Goal: Book appointment/travel/reservation

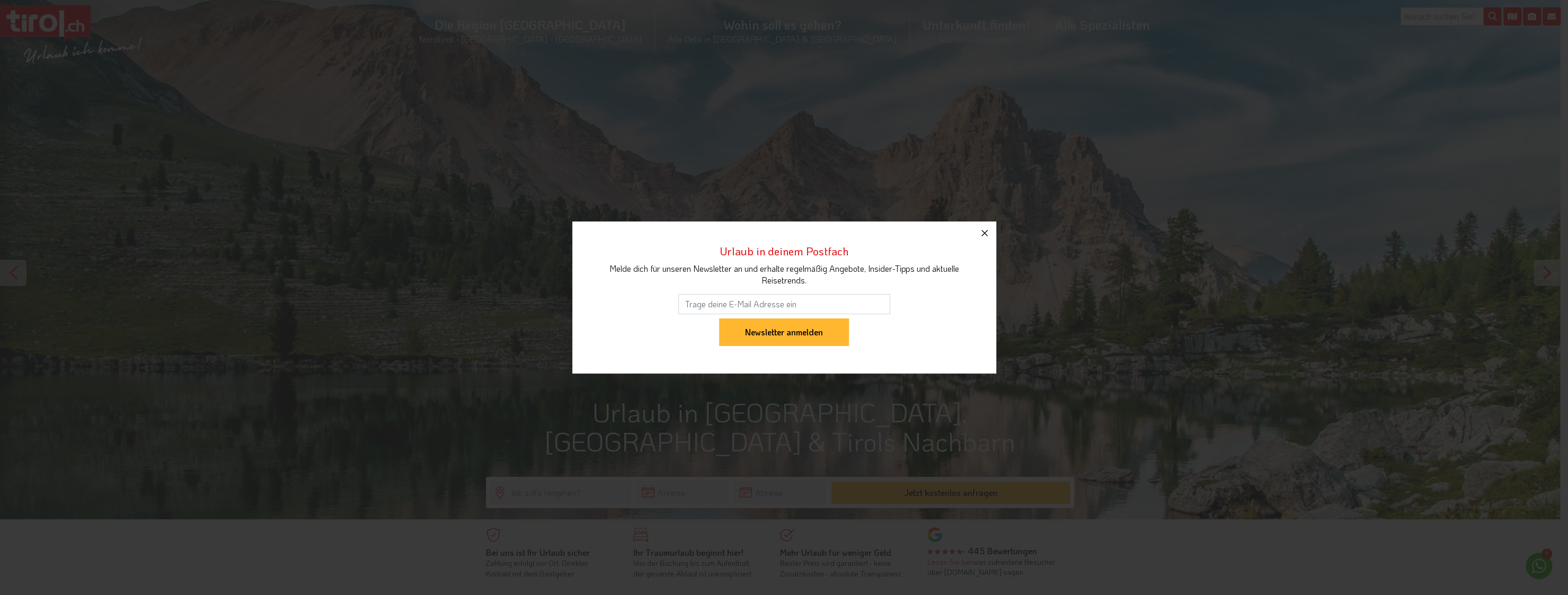
click at [984, 233] on icon "button" at bounding box center [985, 233] width 6 height 6
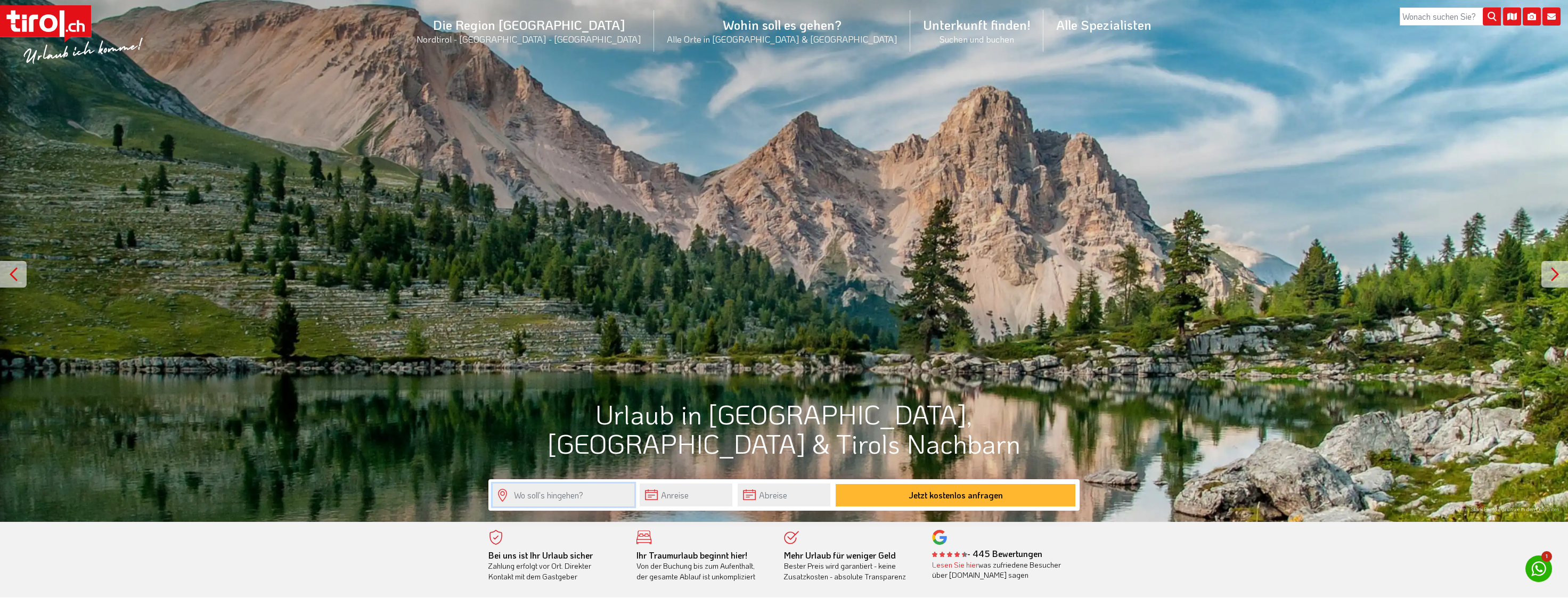
click at [597, 493] on input "text" at bounding box center [564, 495] width 142 height 23
type input "h"
click at [586, 482] on li "Ehrwald" at bounding box center [564, 473] width 141 height 19
type input "Ehrwald"
click at [700, 494] on input "text" at bounding box center [686, 495] width 93 height 23
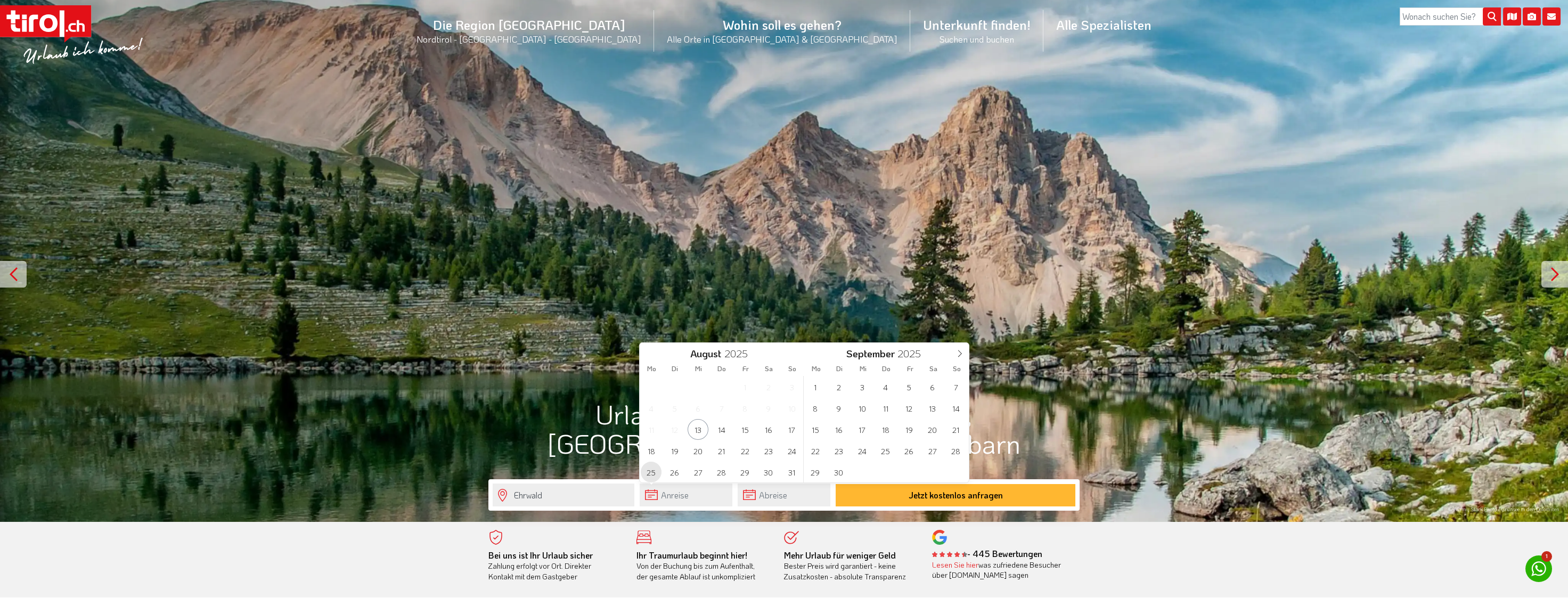
click at [645, 470] on span "25" at bounding box center [651, 472] width 21 height 21
click at [790, 475] on span "31" at bounding box center [791, 472] width 21 height 21
type input "25-08-2025"
type input "31-08-2025"
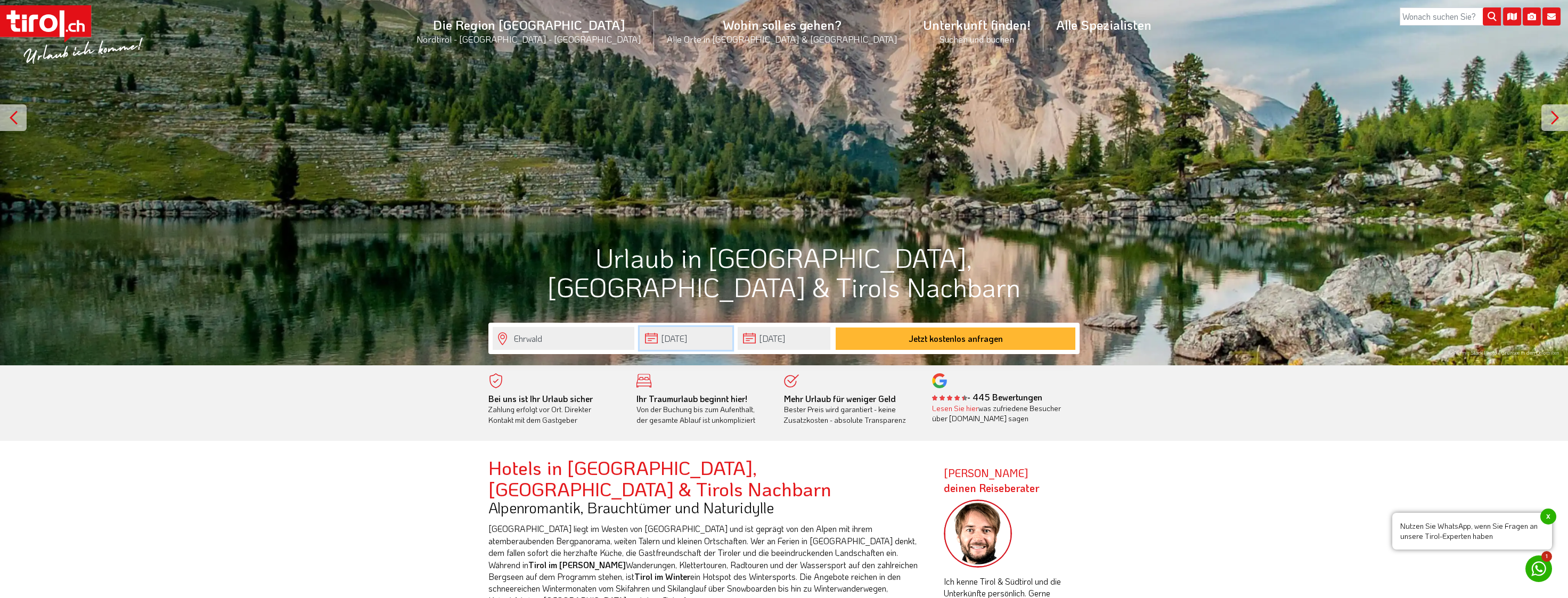
scroll to position [160, 0]
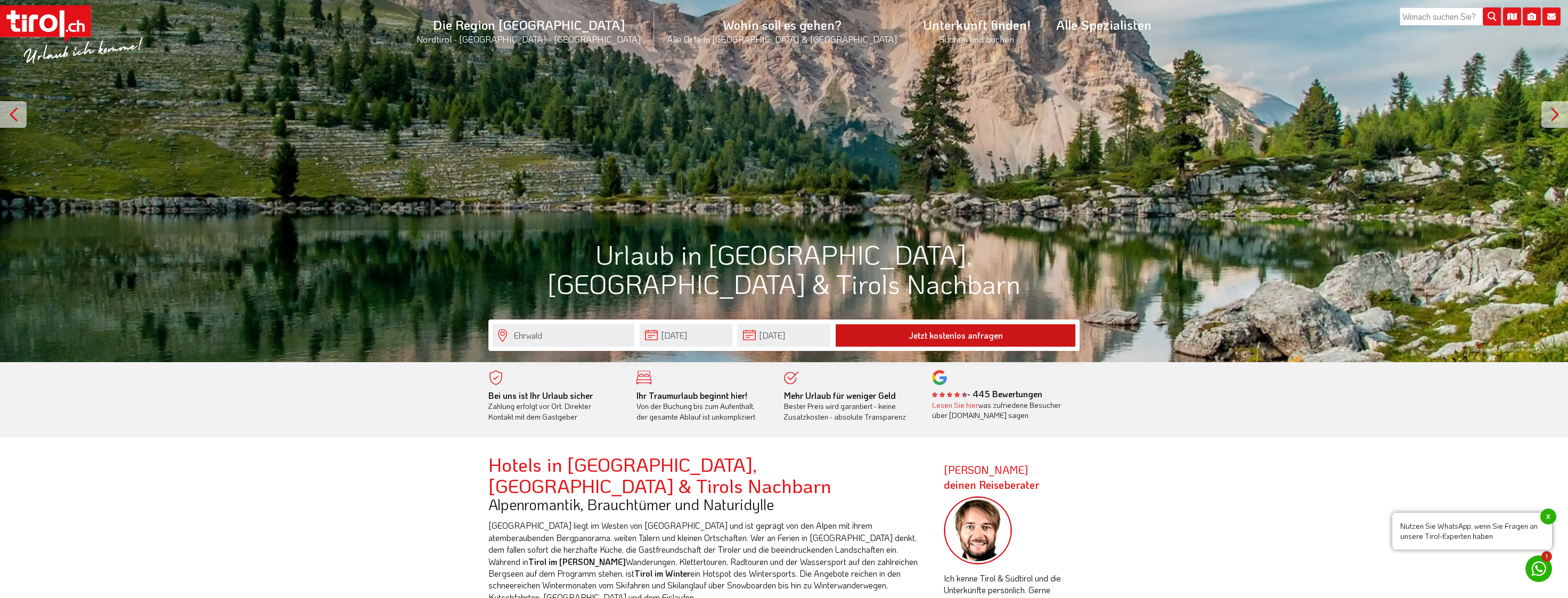
click at [945, 326] on button "Jetzt kostenlos anfragen" at bounding box center [955, 336] width 240 height 22
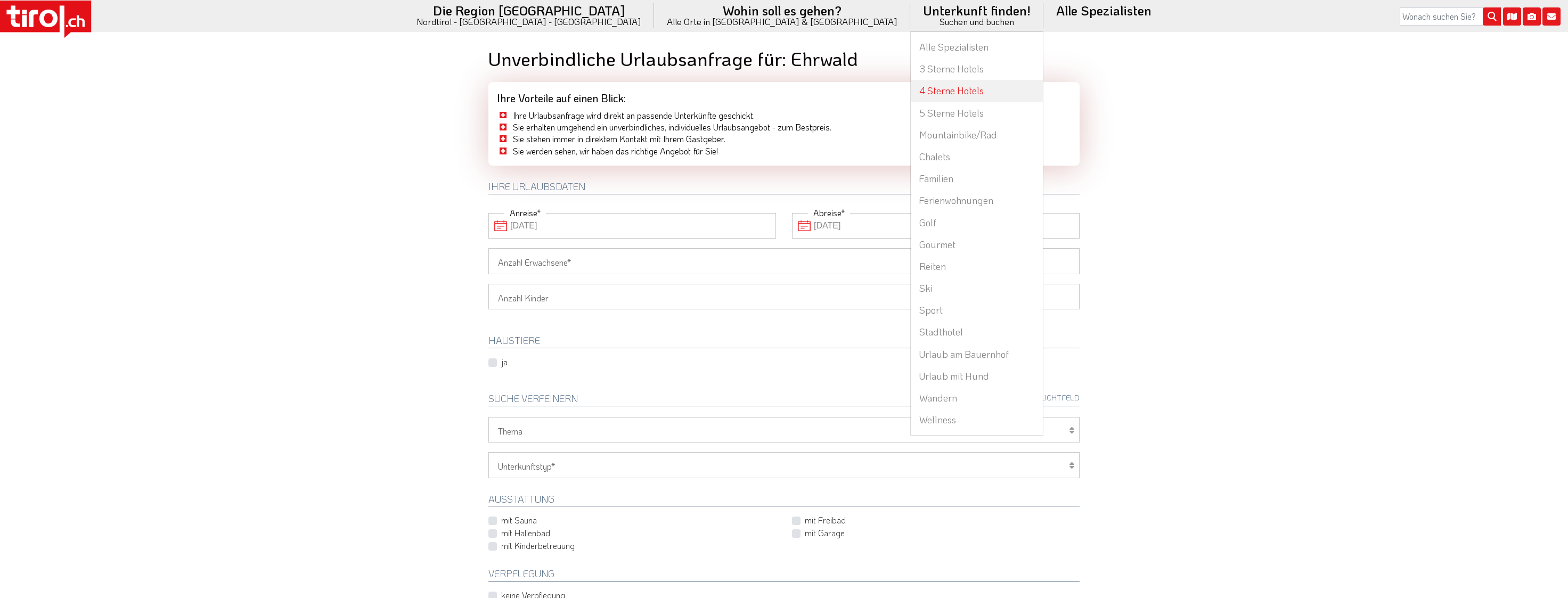
click at [911, 86] on link "4 Sterne Hotels" at bounding box center [977, 91] width 132 height 22
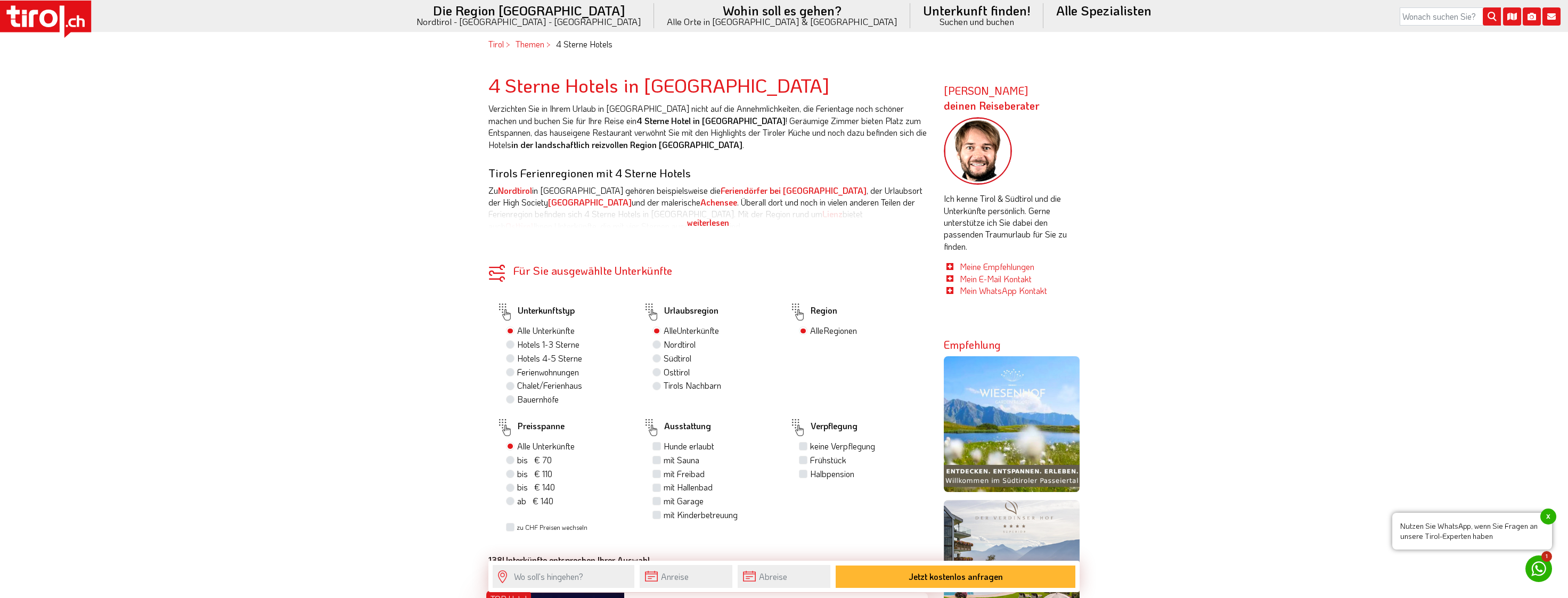
scroll to position [692, 0]
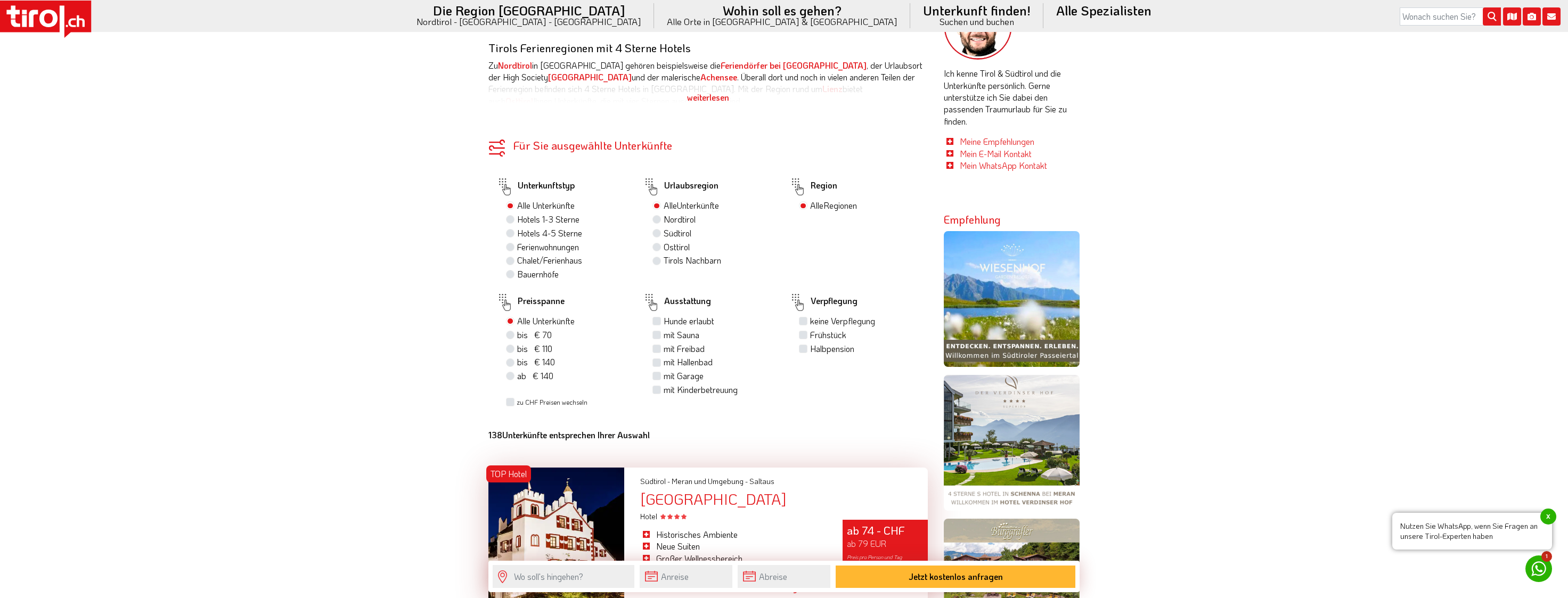
click at [517, 348] on label "bis € 110 bis CHF 103" at bounding box center [534, 349] width 35 height 12
click at [509, 348] on input "bis € 110 bis CHF 103" at bounding box center [511, 349] width 7 height 7
radio input "true"
click at [664, 338] on label "mit Sauna" at bounding box center [681, 335] width 36 height 12
click at [656, 338] on input "mit Sauna" at bounding box center [658, 334] width 7 height 7
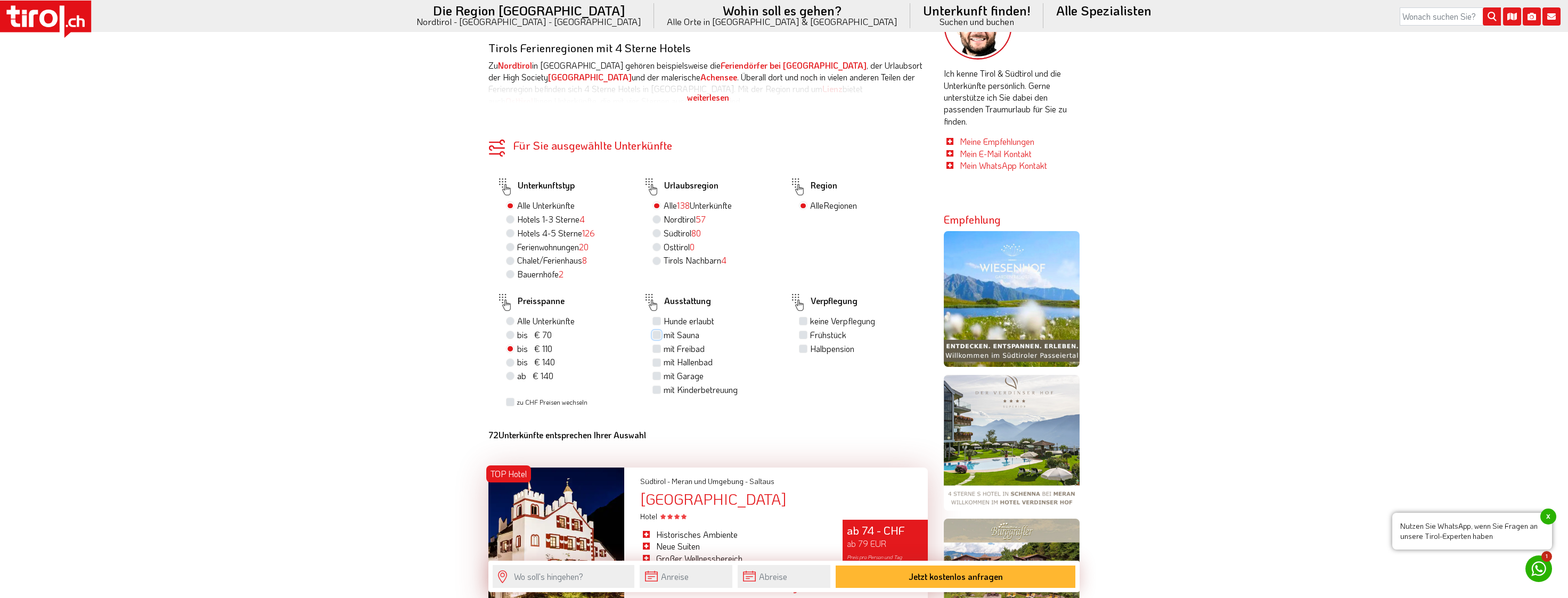
checkbox input "true"
click at [810, 348] on label "Halbpension" at bounding box center [832, 349] width 44 height 12
click at [804, 348] on input "Halbpension" at bounding box center [804, 349] width 7 height 7
checkbox input "true"
click at [664, 219] on label "Nordtirol 52" at bounding box center [684, 219] width 42 height 12
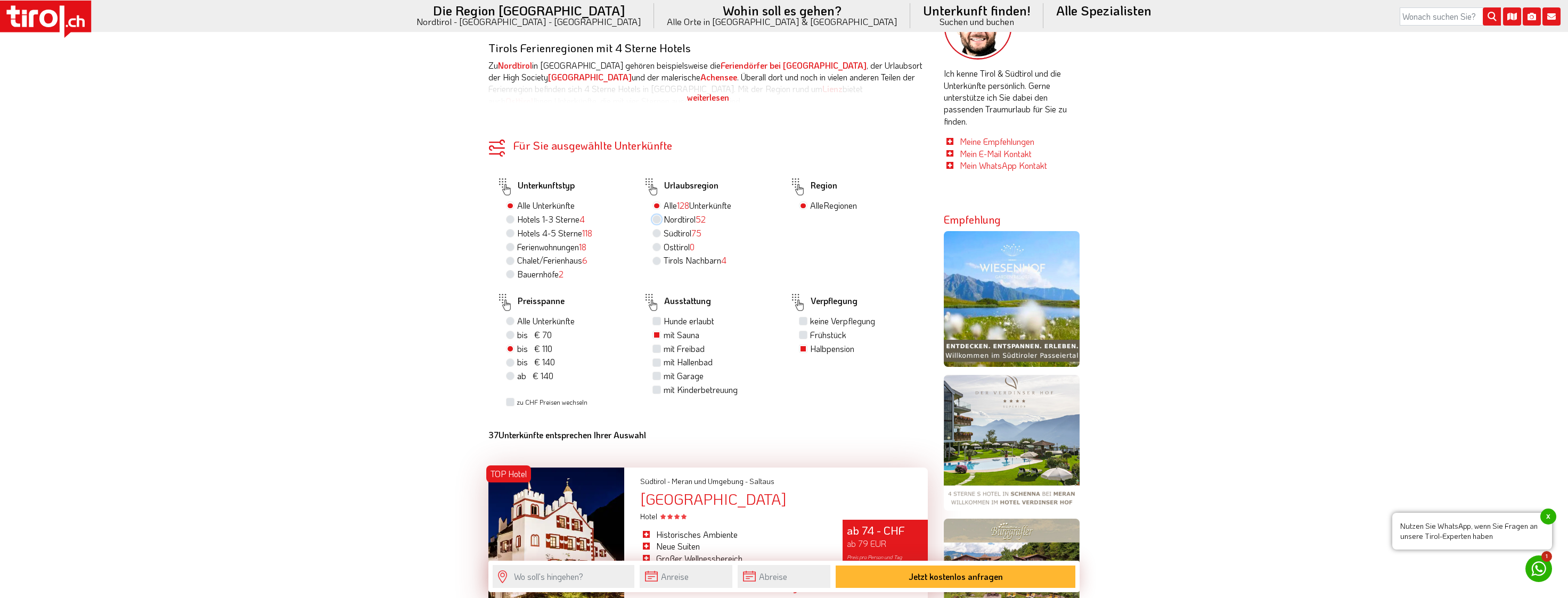
click at [656, 219] on input "Nordtirol 52" at bounding box center [658, 219] width 7 height 7
radio input "true"
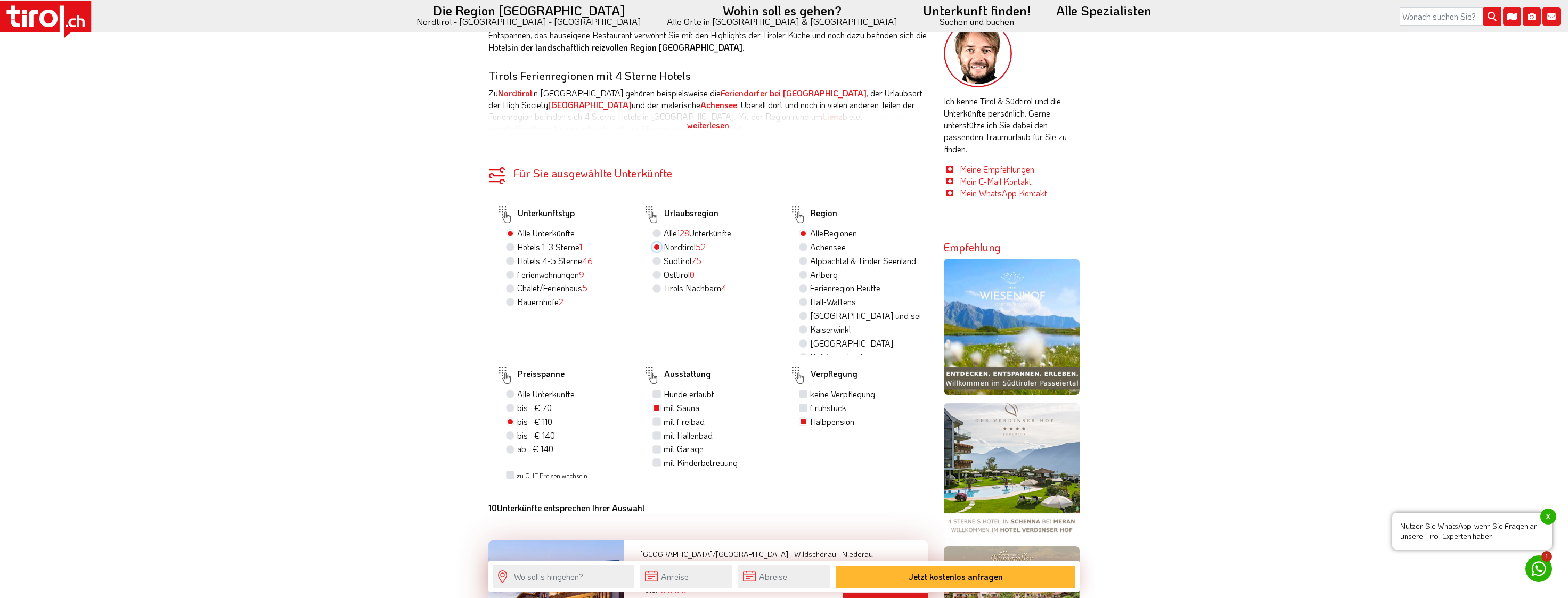
scroll to position [639, 0]
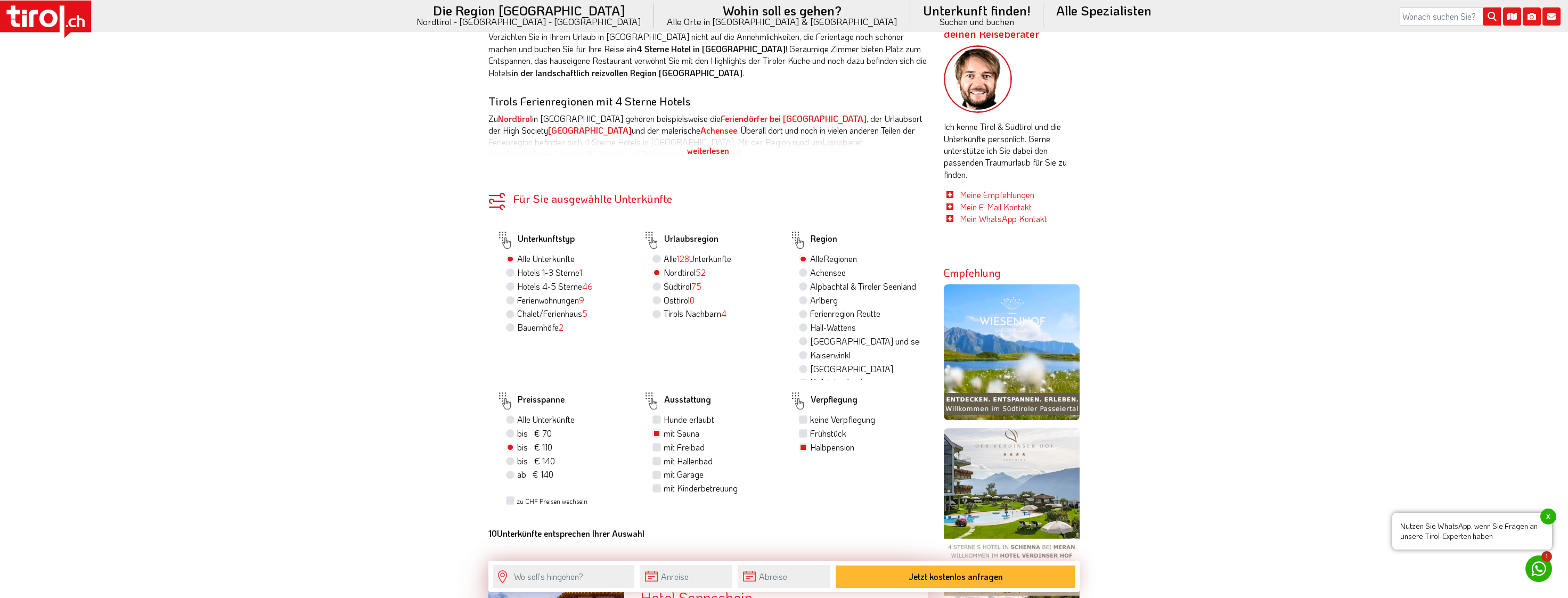
click at [517, 433] on label "bis € 70 bis CHF 65" at bounding box center [534, 434] width 34 height 12
click at [508, 433] on input "bis € 70 bis CHF 65" at bounding box center [511, 433] width 7 height 7
radio input "true"
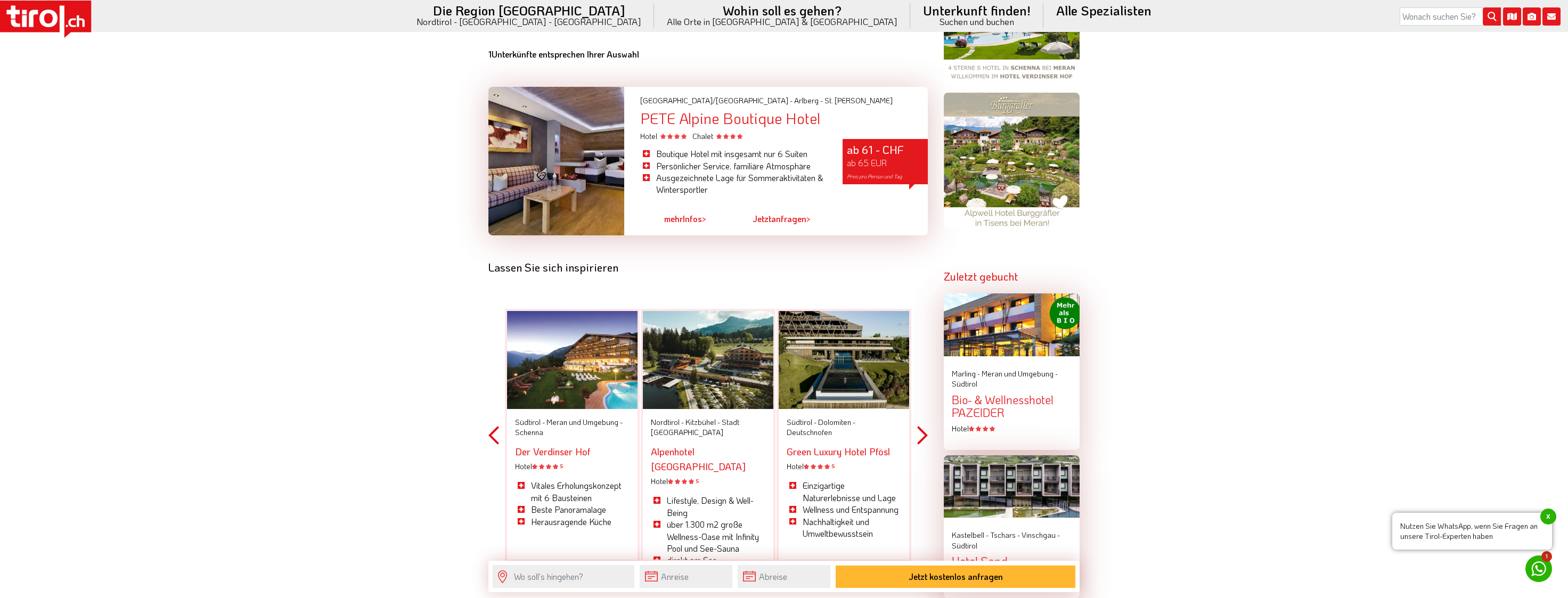
scroll to position [958, 0]
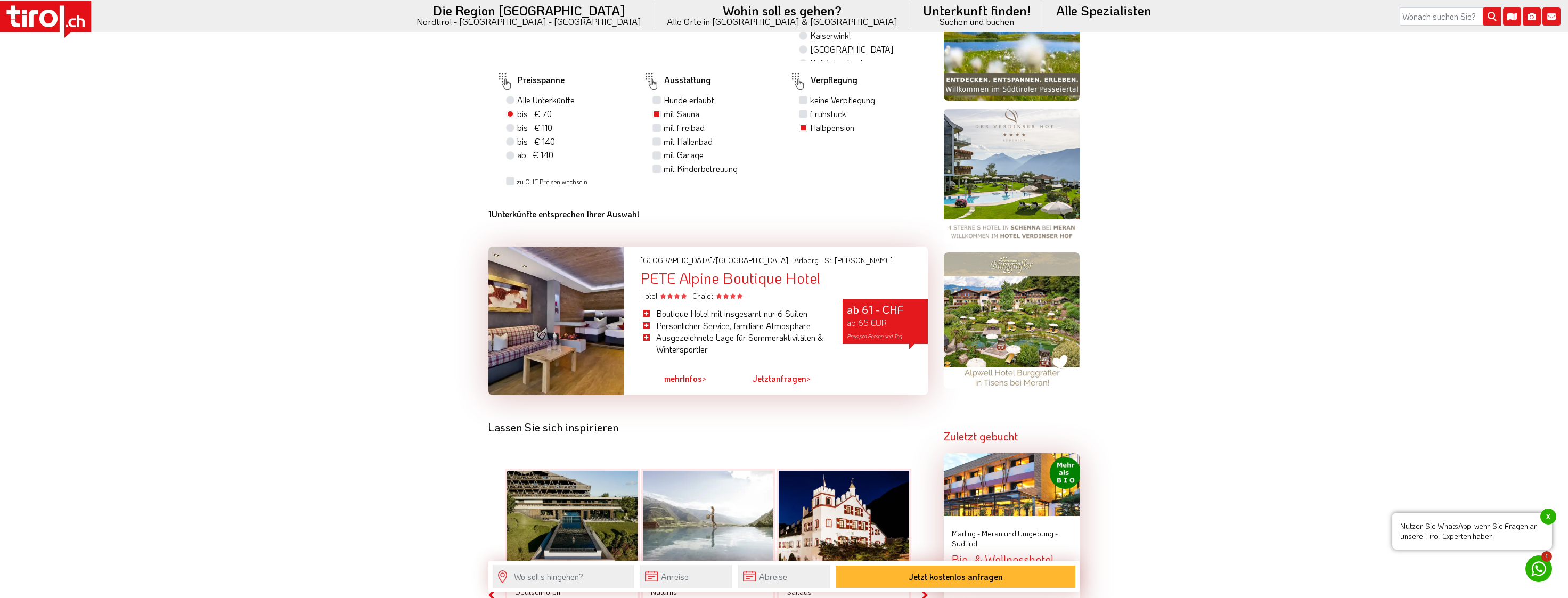
click at [683, 380] on span "mehr" at bounding box center [673, 378] width 19 height 11
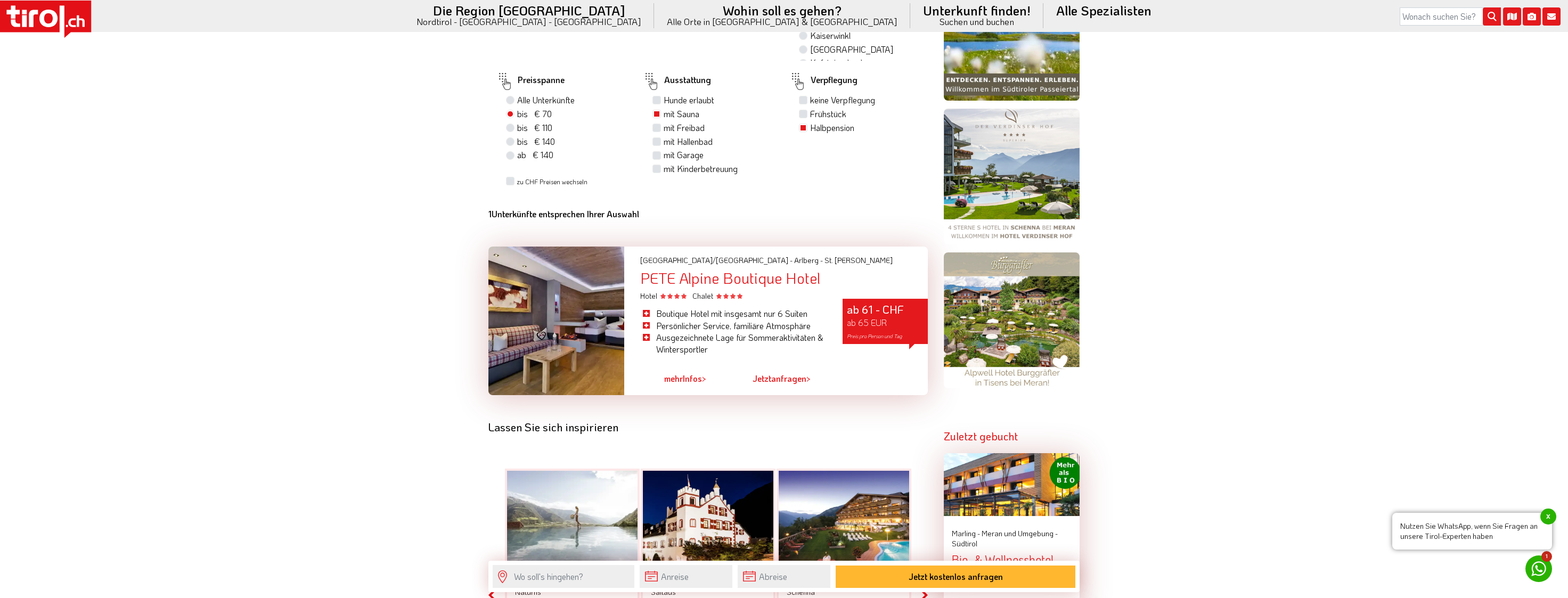
click at [517, 125] on label "bis € 110 bis CHF 103" at bounding box center [534, 128] width 35 height 12
click at [508, 125] on input "bis € 110 bis CHF 103" at bounding box center [511, 127] width 7 height 7
radio input "true"
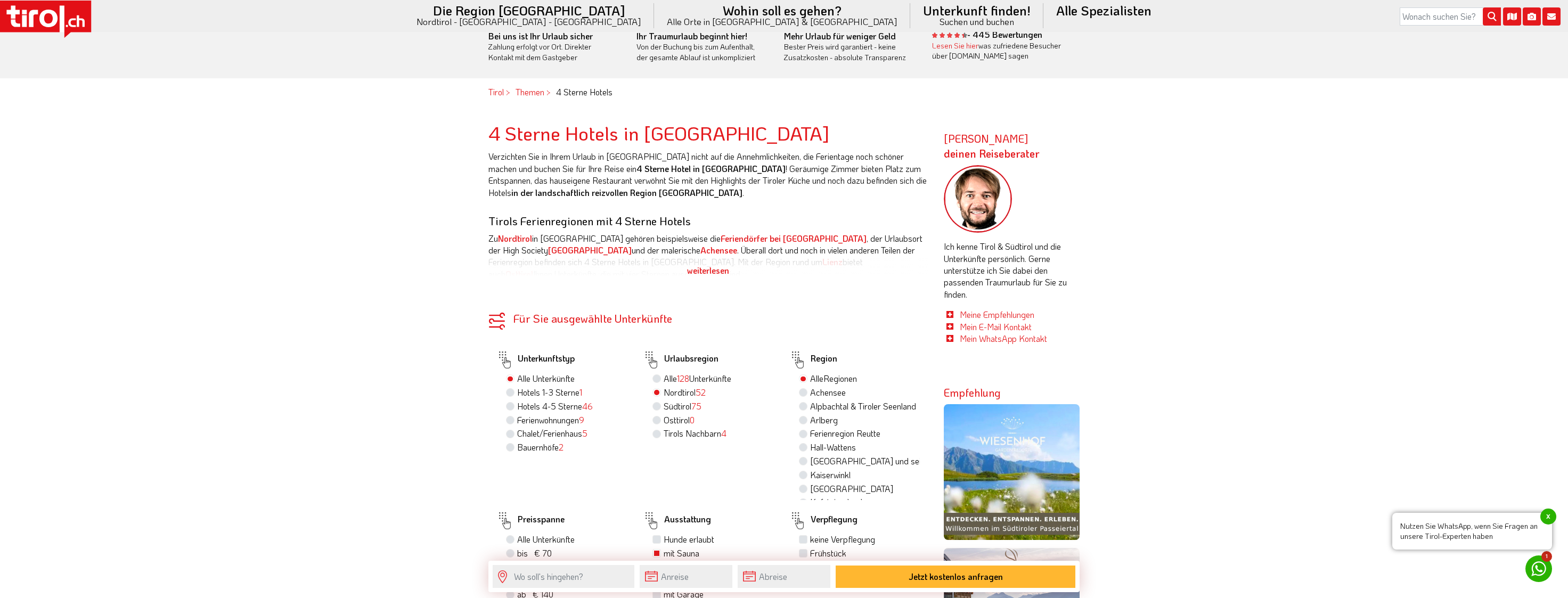
scroll to position [266, 0]
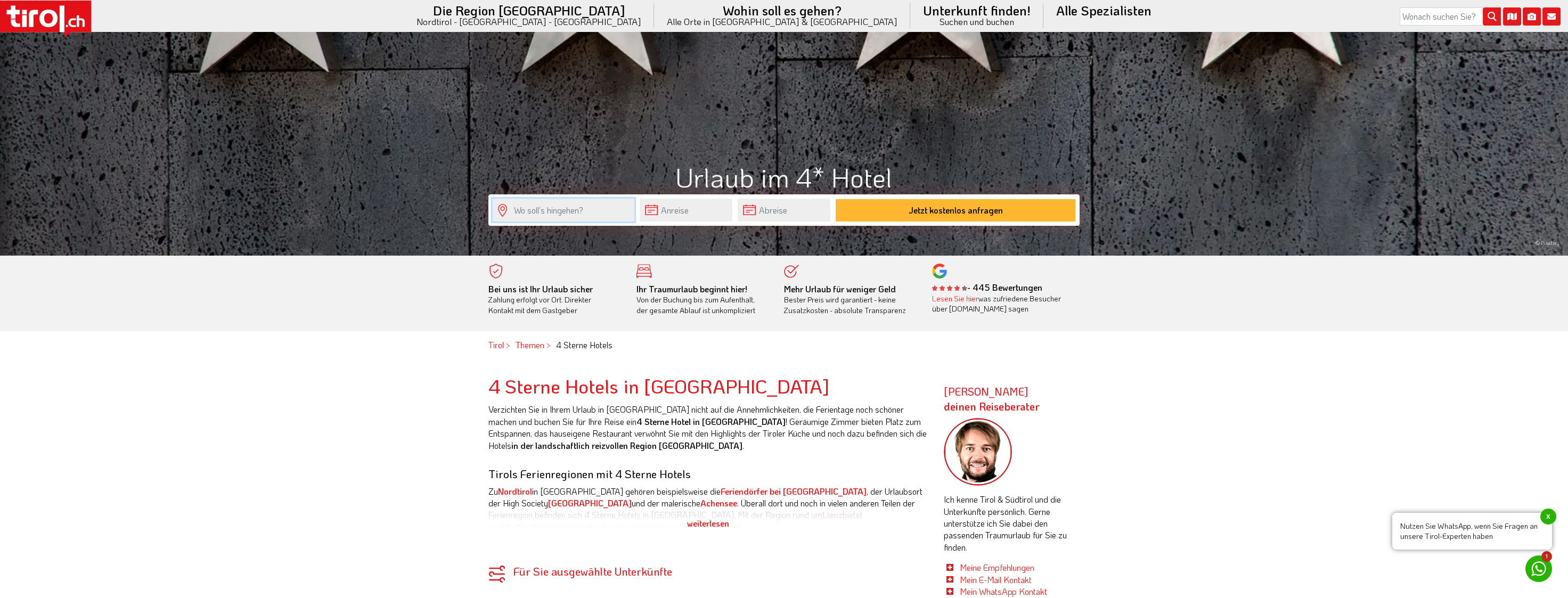
click at [572, 206] on input "text" at bounding box center [564, 210] width 142 height 23
click at [548, 192] on div "Ehrwald" at bounding box center [563, 188] width 133 height 16
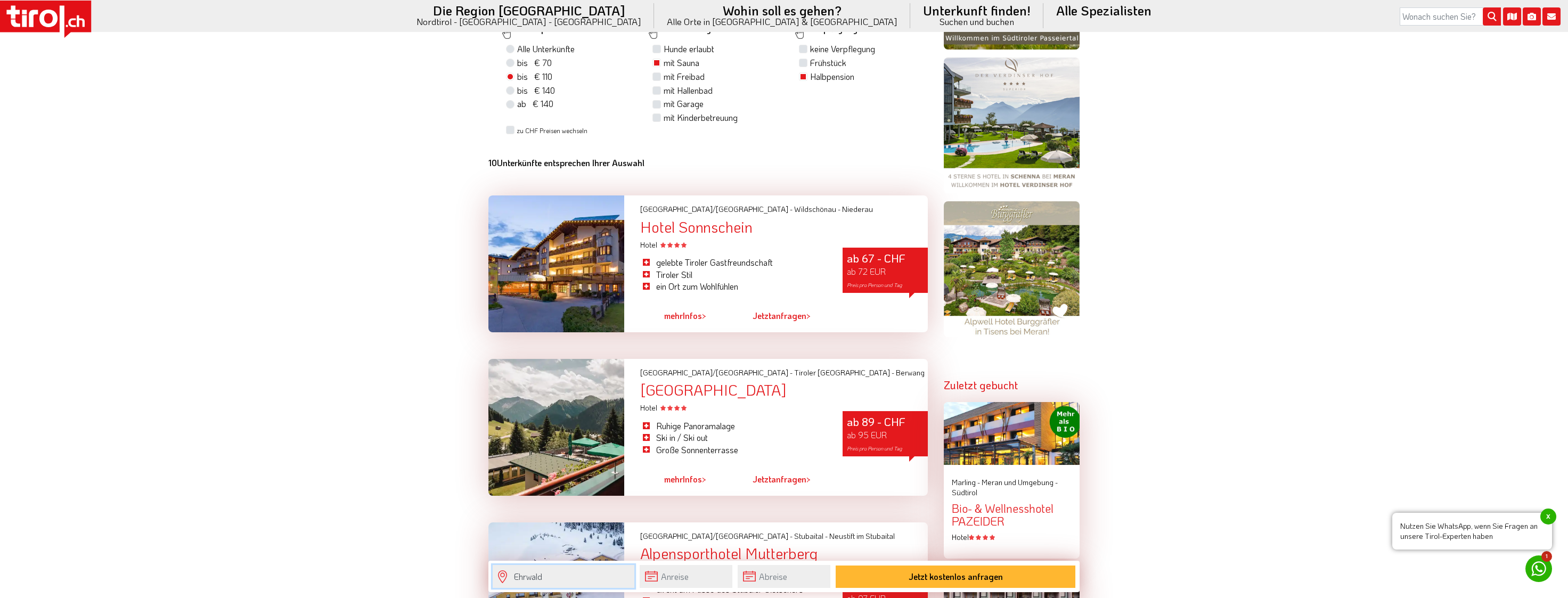
scroll to position [1171, 0]
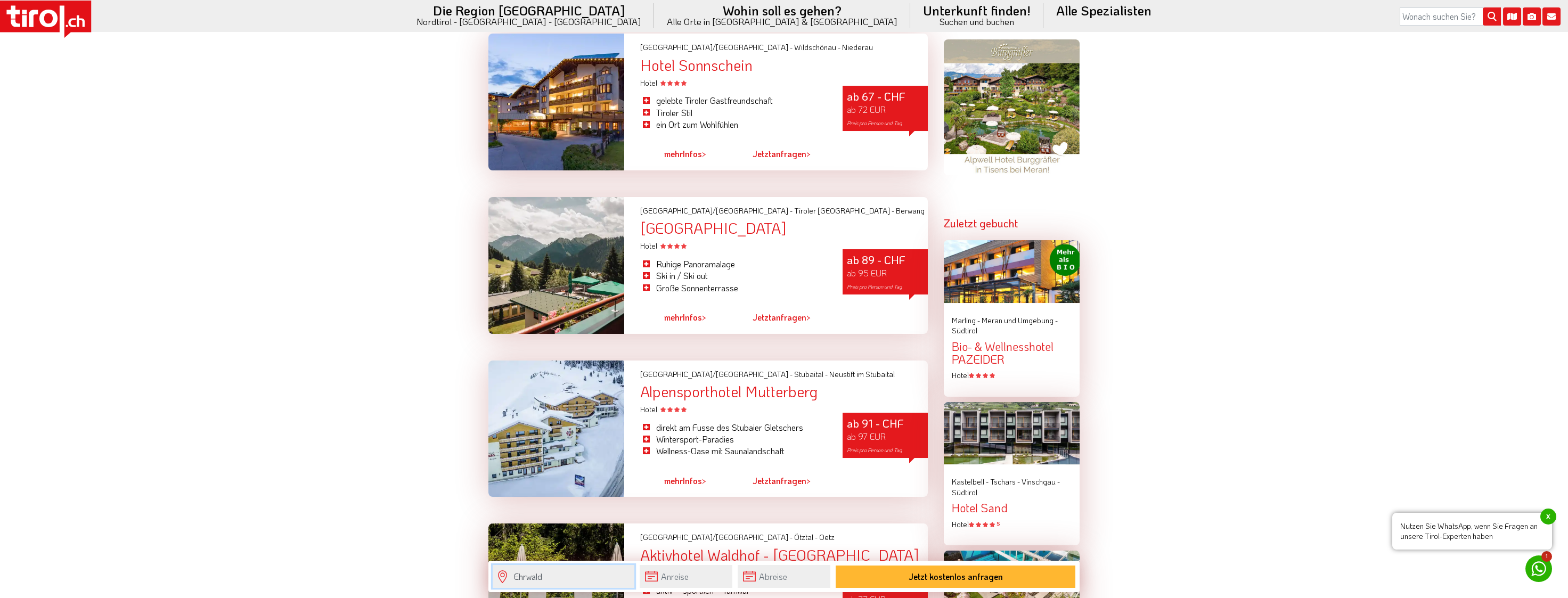
type input "Ehrwald"
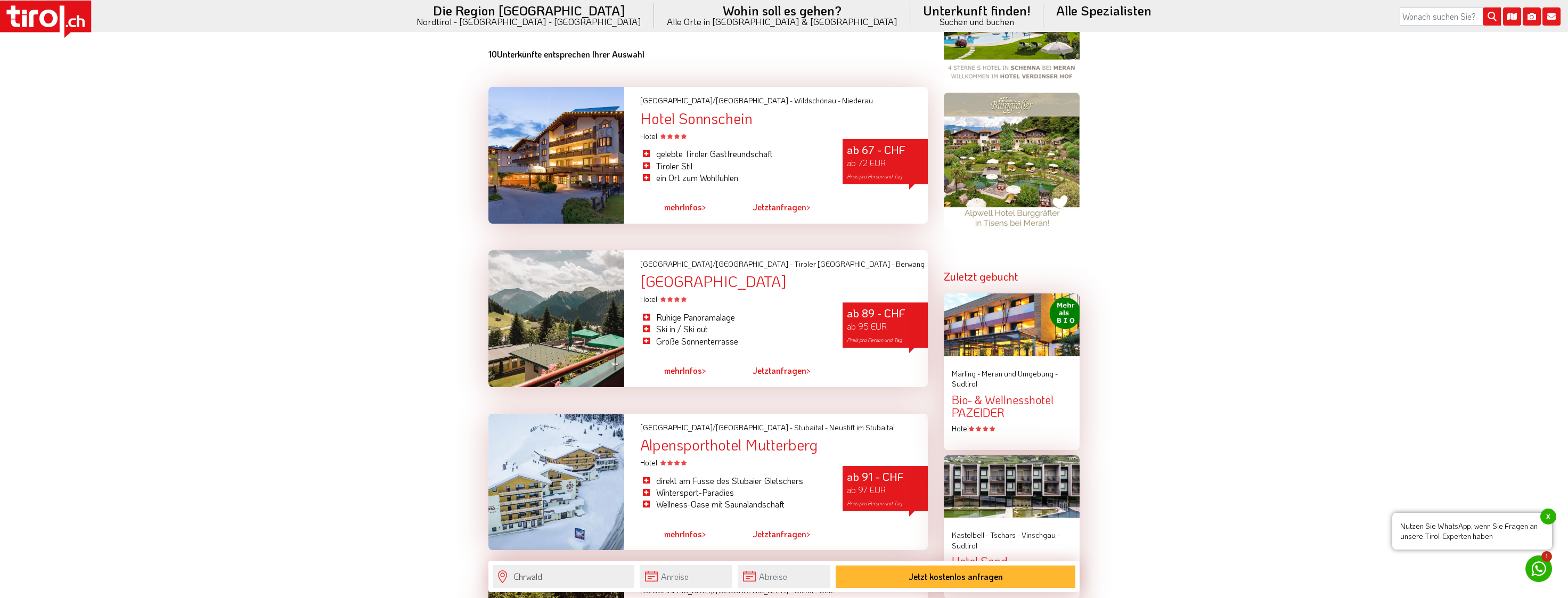
click at [700, 373] on link "mehr Infos >" at bounding box center [685, 371] width 42 height 25
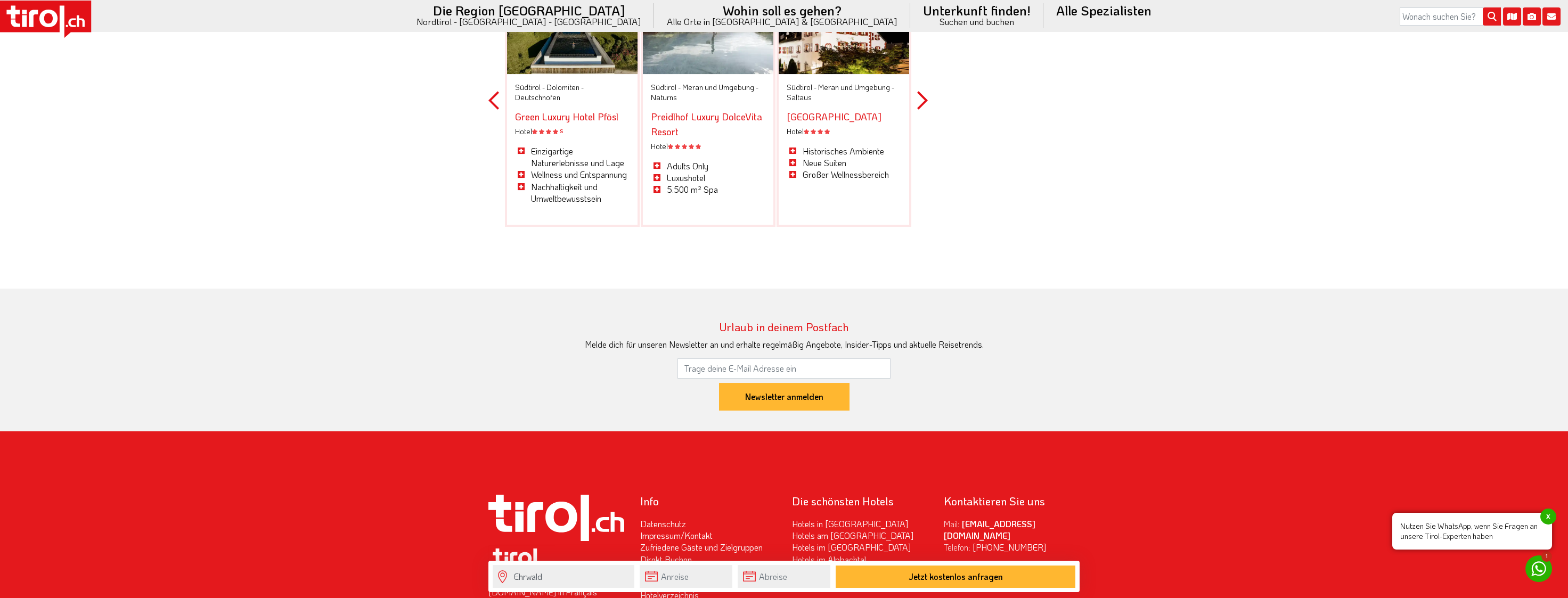
scroll to position [3074, 0]
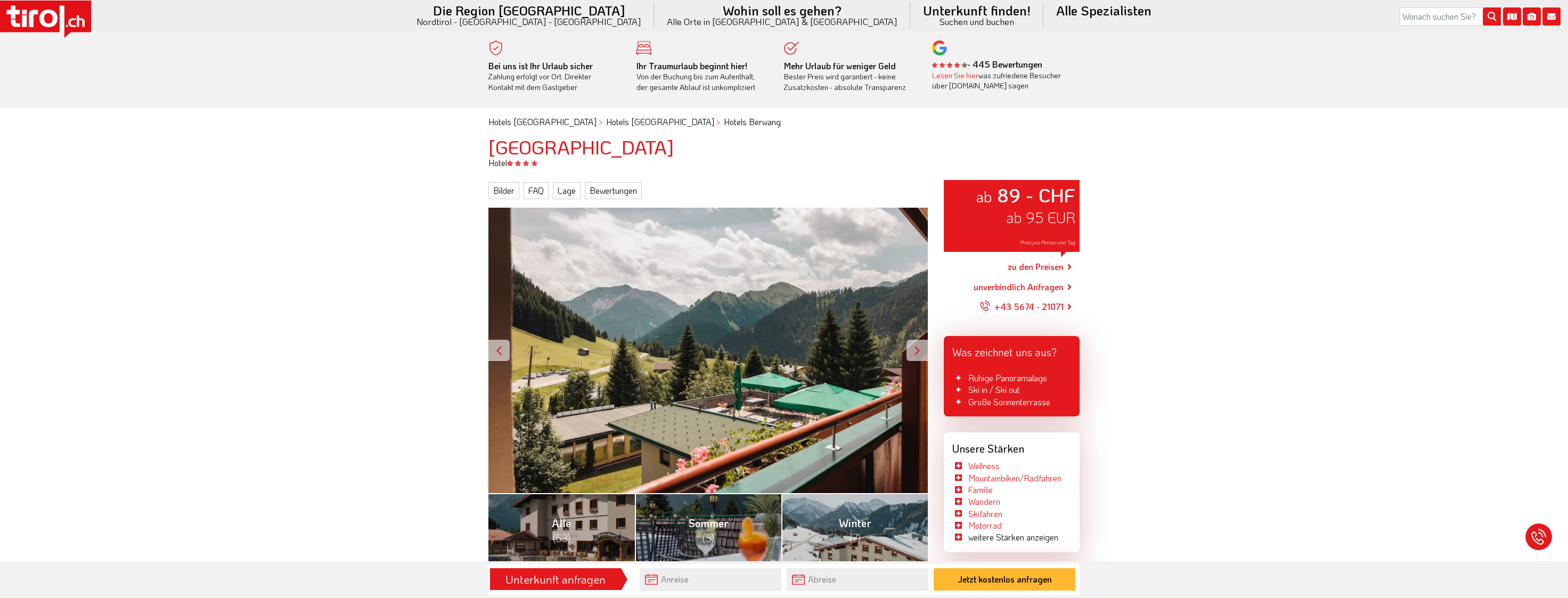
click at [925, 354] on div at bounding box center [917, 350] width 21 height 21
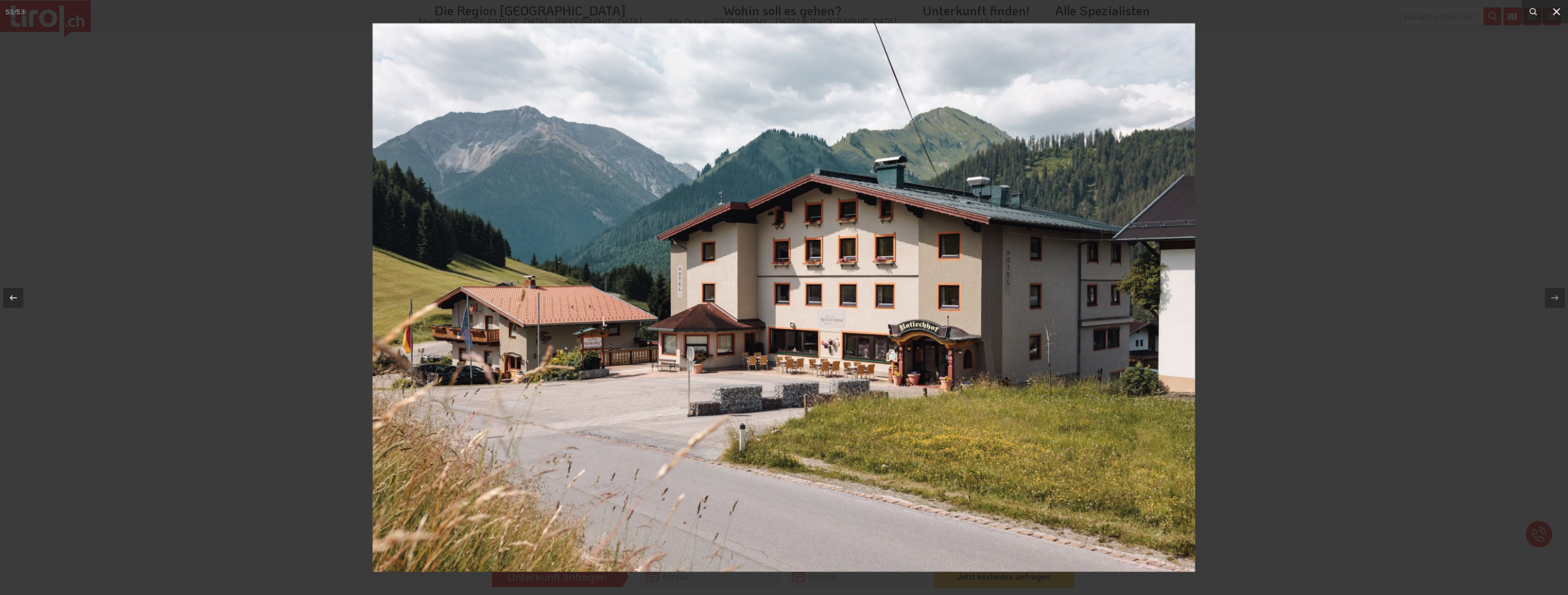
click at [1560, 7] on icon at bounding box center [1556, 12] width 13 height 13
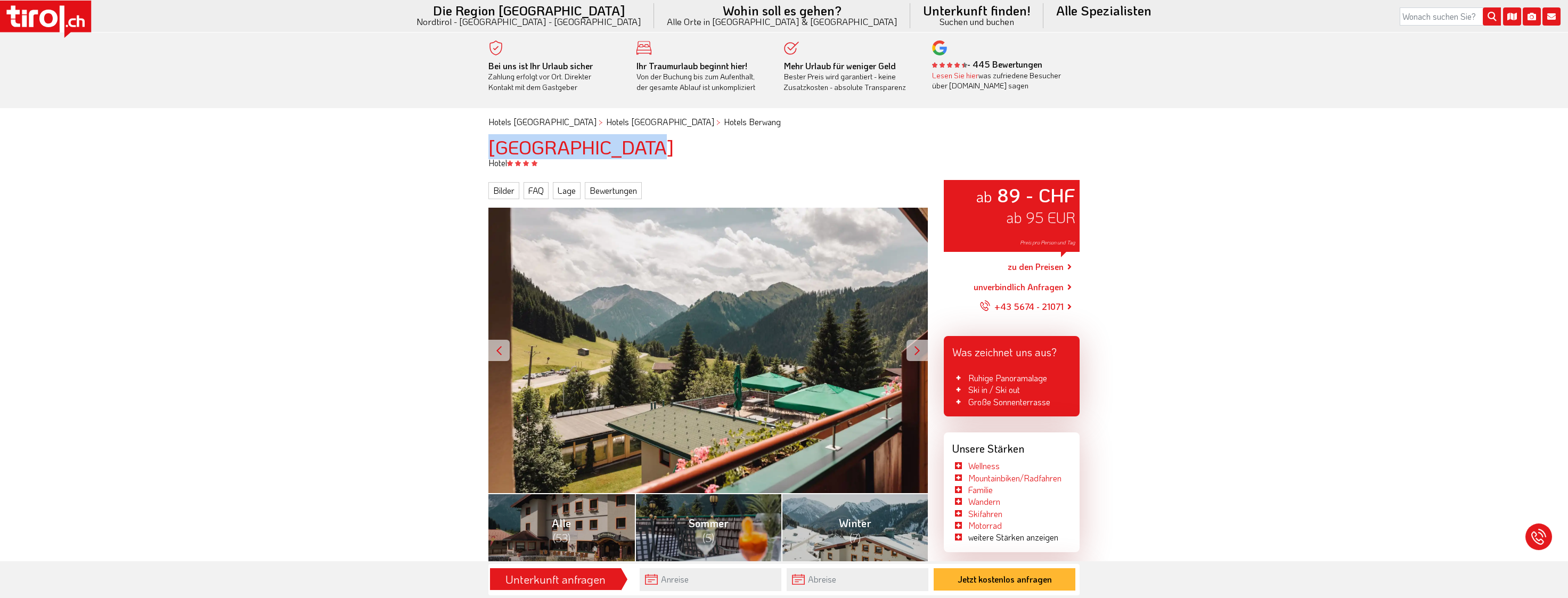
drag, startPoint x: 484, startPoint y: 147, endPoint x: 630, endPoint y: 143, distance: 146.1
click at [630, 143] on div "[GEOGRAPHIC_DATA]" at bounding box center [784, 147] width 607 height 21
copy h1 "[GEOGRAPHIC_DATA]"
